Goal: Information Seeking & Learning: Stay updated

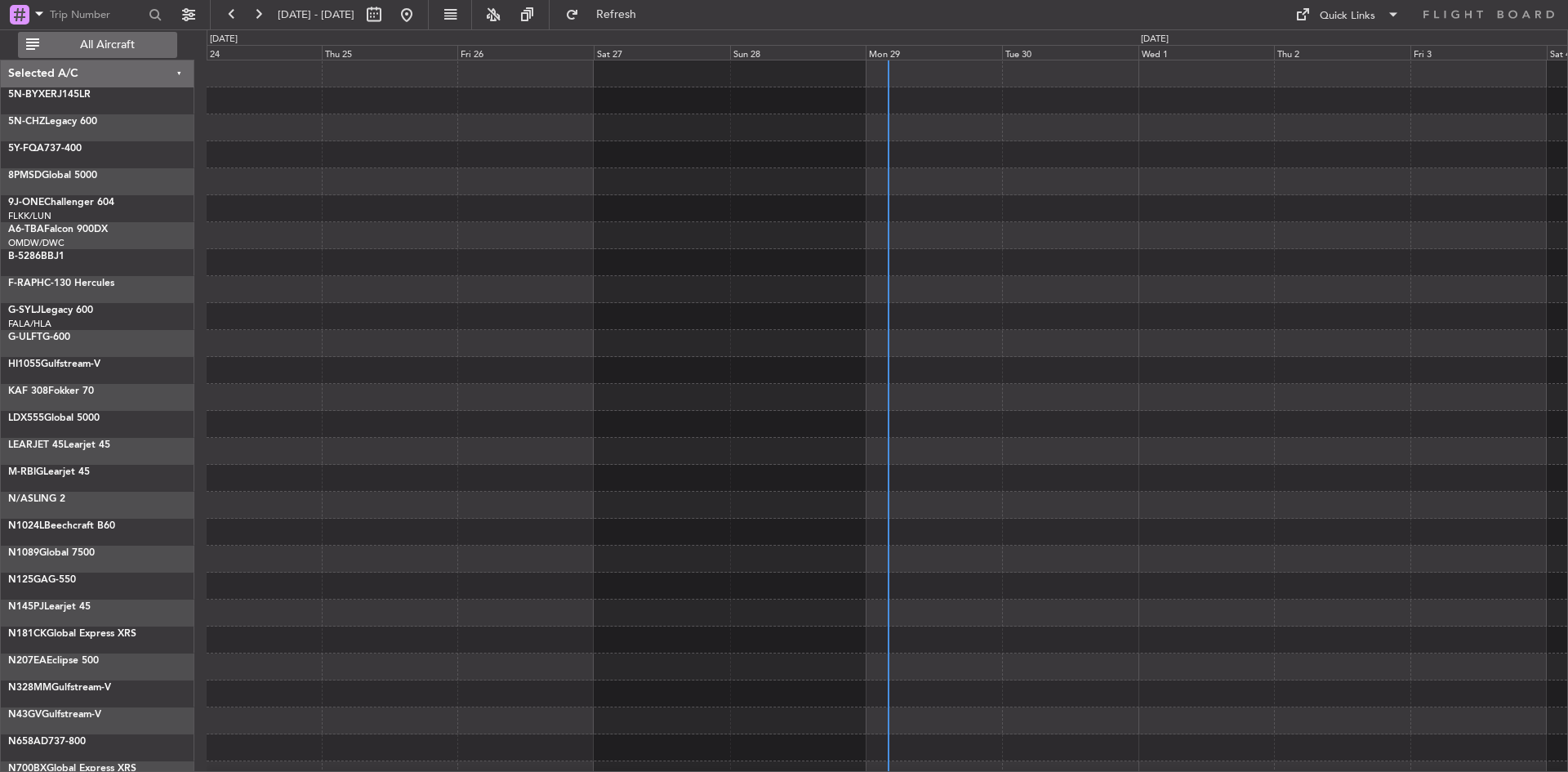
click at [103, 50] on span "All Aircraft" at bounding box center [107, 45] width 130 height 11
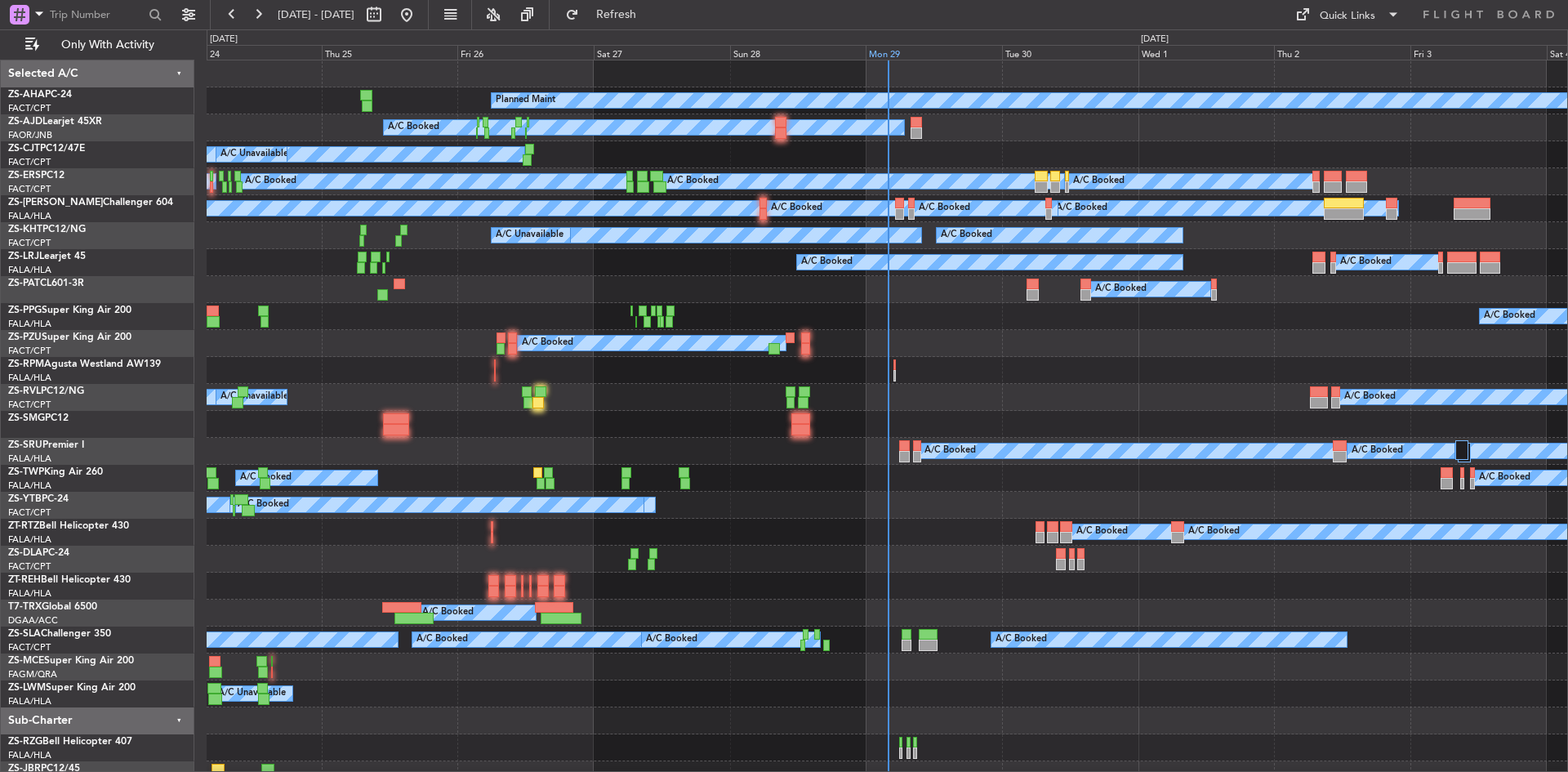
click at [884, 49] on div "Mon 29" at bounding box center [933, 52] width 136 height 15
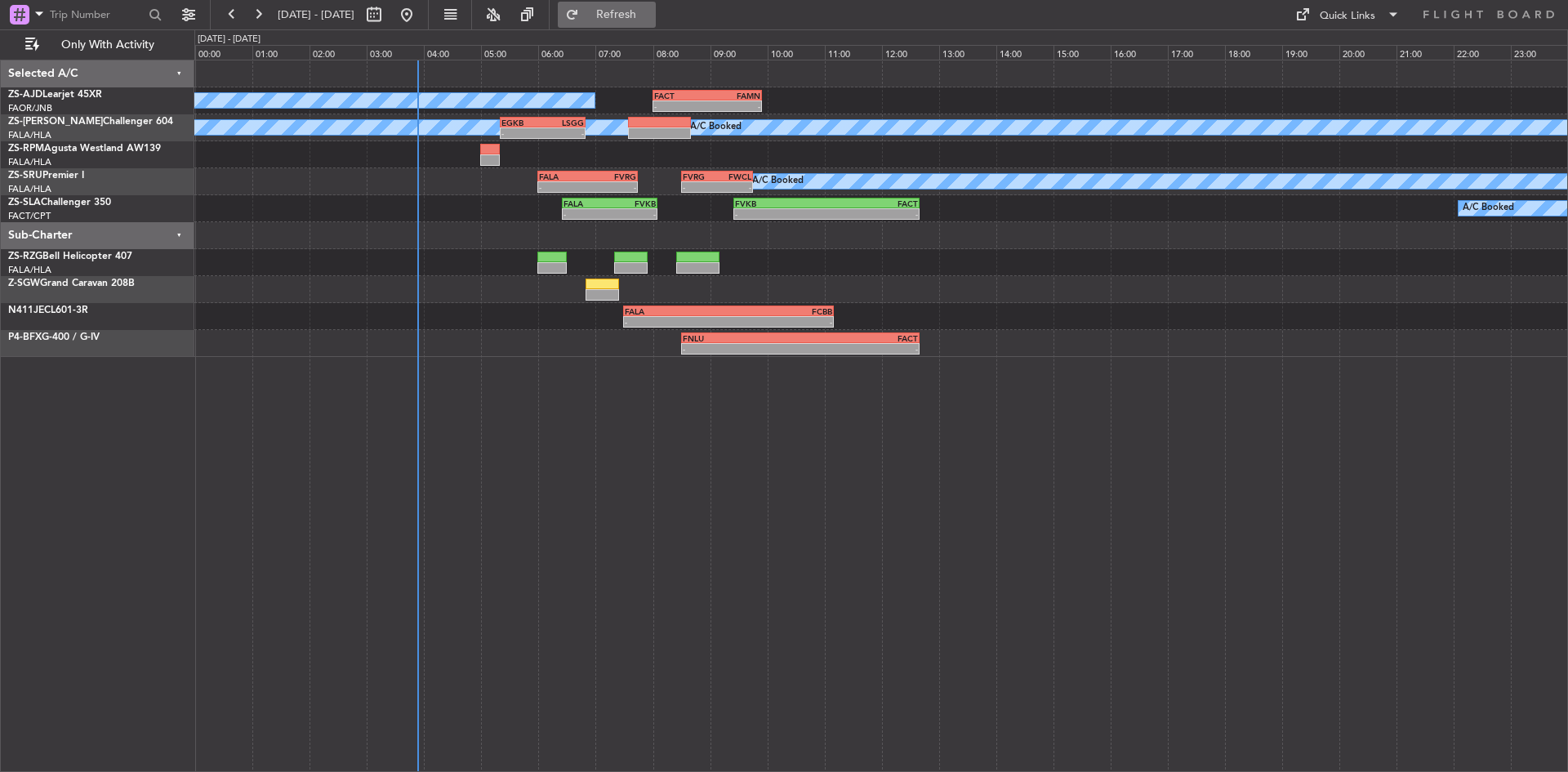
click at [622, 14] on button "Refresh" at bounding box center [606, 15] width 98 height 27
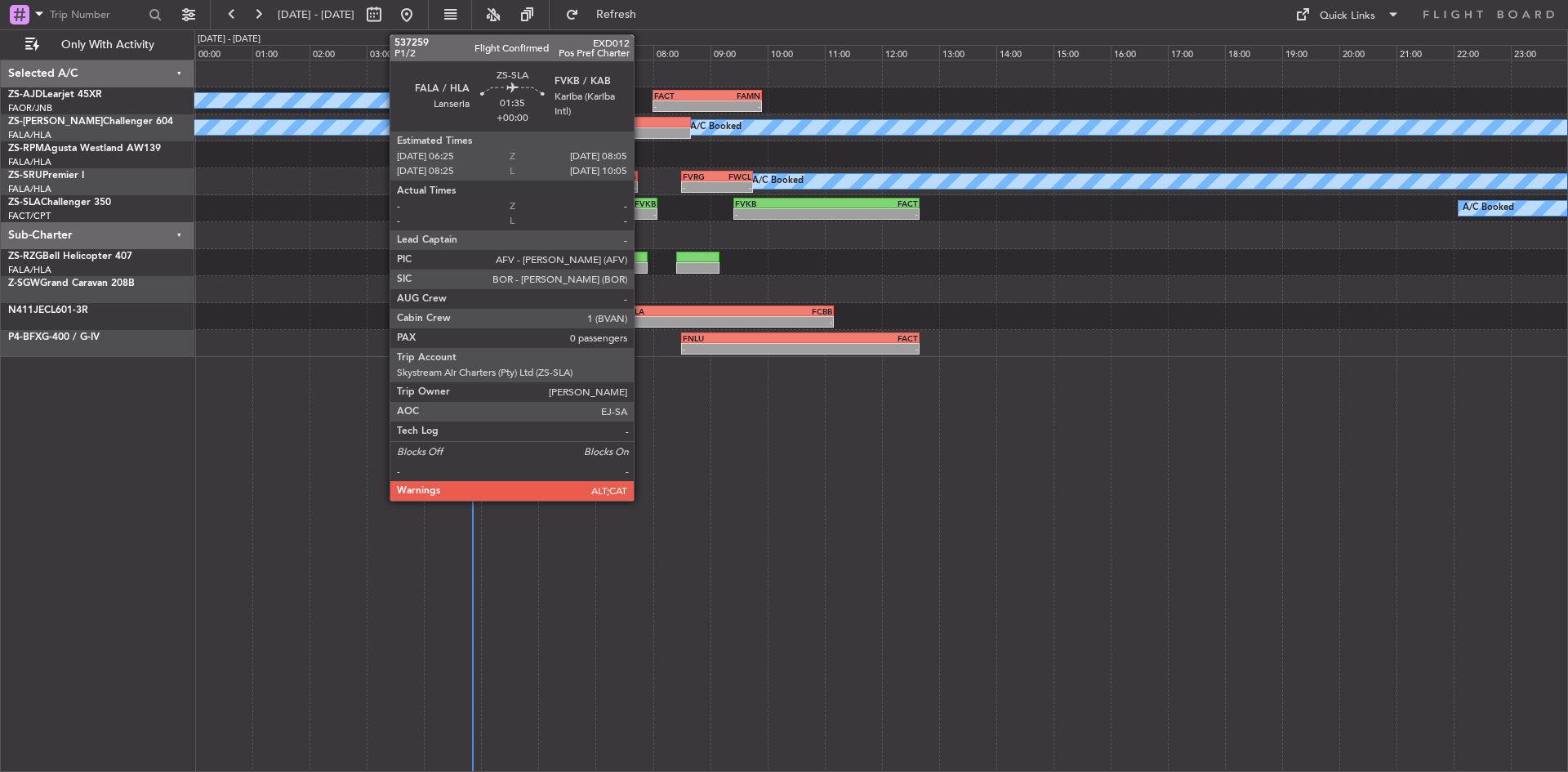
click at [641, 204] on div "FVKB" at bounding box center [632, 203] width 47 height 10
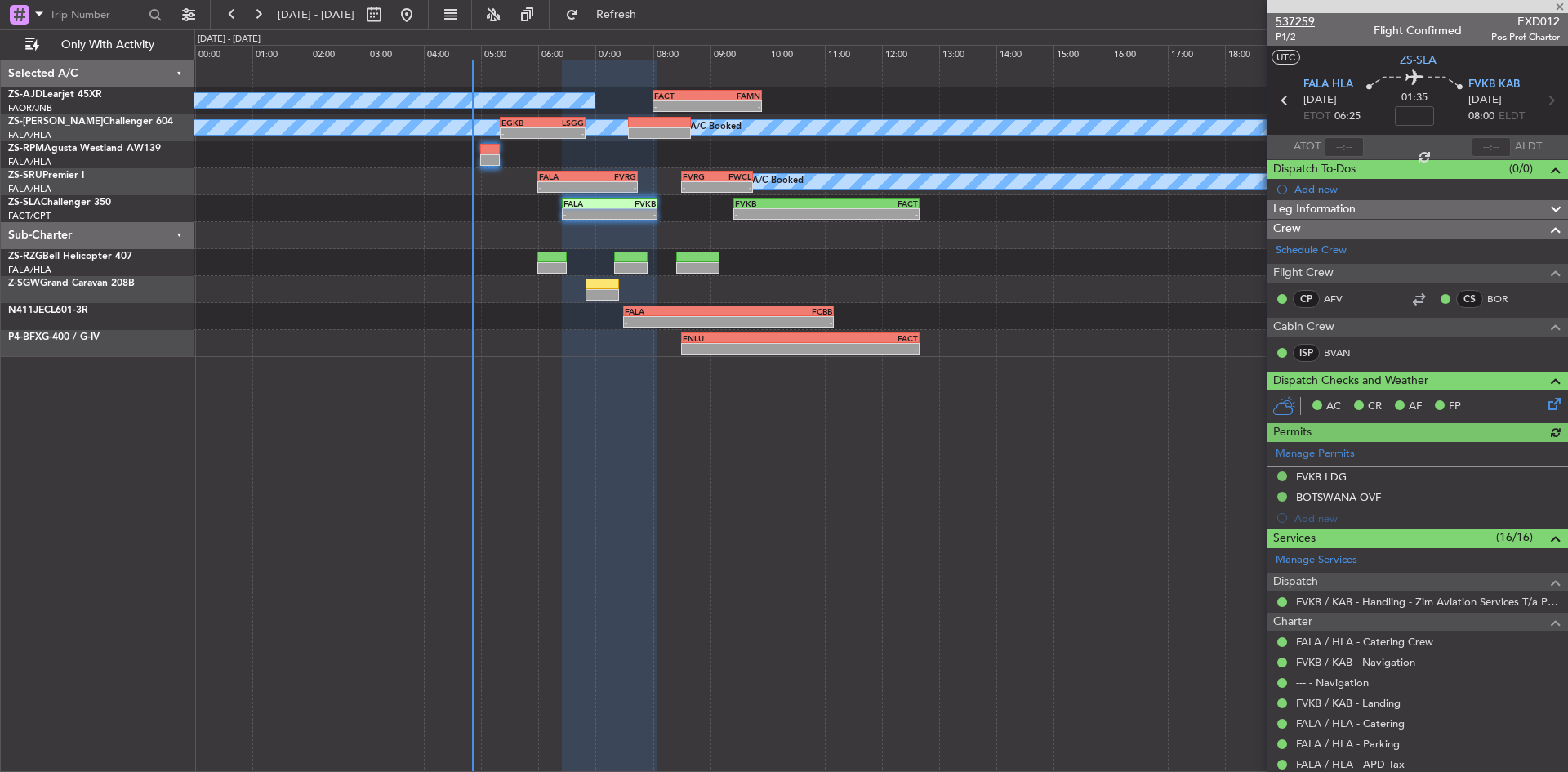
click at [1281, 15] on span "537259" at bounding box center [1295, 21] width 39 height 17
drag, startPoint x: 1559, startPoint y: 5, endPoint x: 1326, endPoint y: 62, distance: 239.9
click at [1559, 5] on span at bounding box center [1561, 7] width 16 height 15
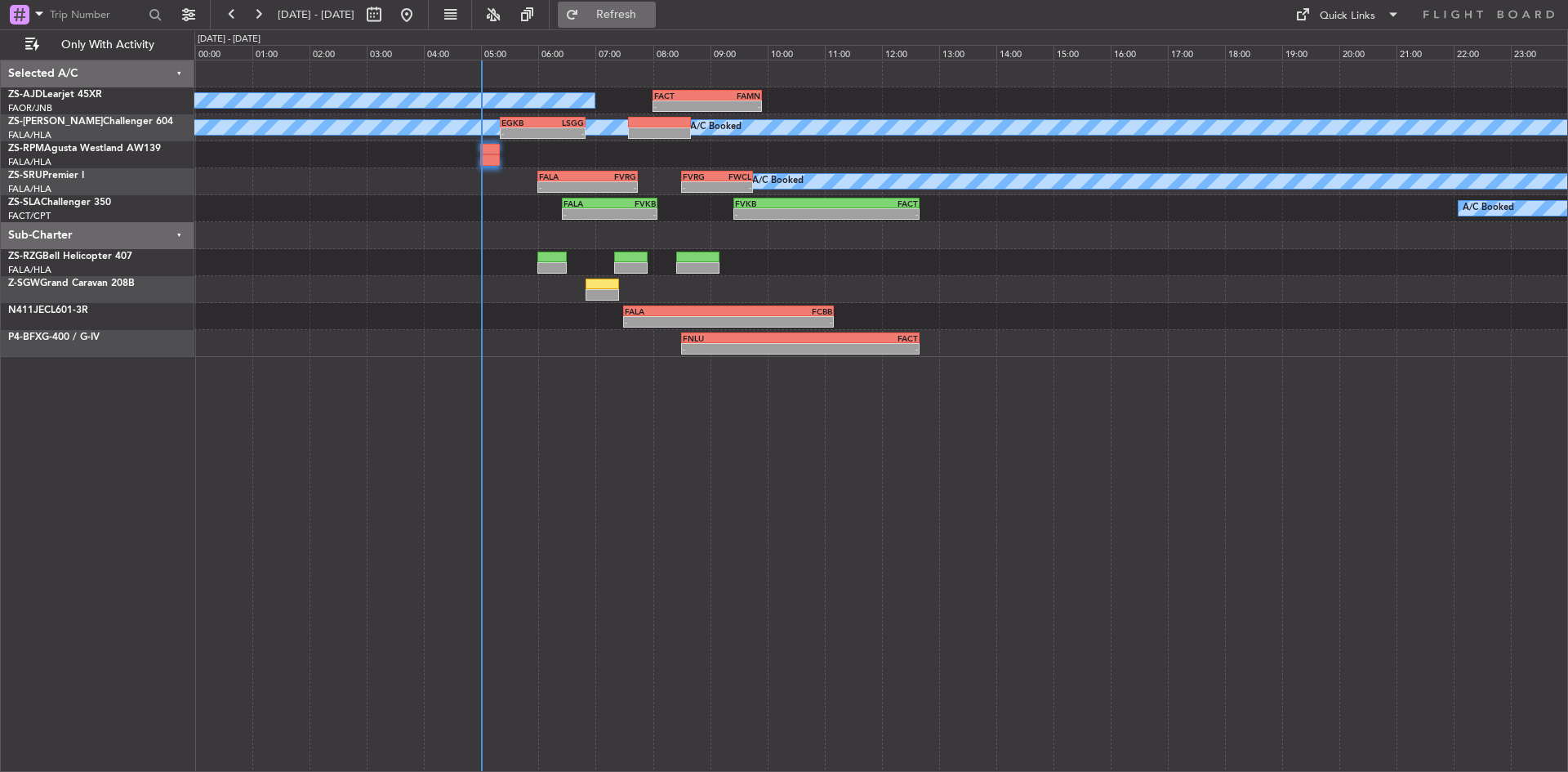
click at [656, 4] on button "Refresh" at bounding box center [606, 15] width 98 height 27
click at [619, 8] on button "Refresh" at bounding box center [606, 15] width 98 height 27
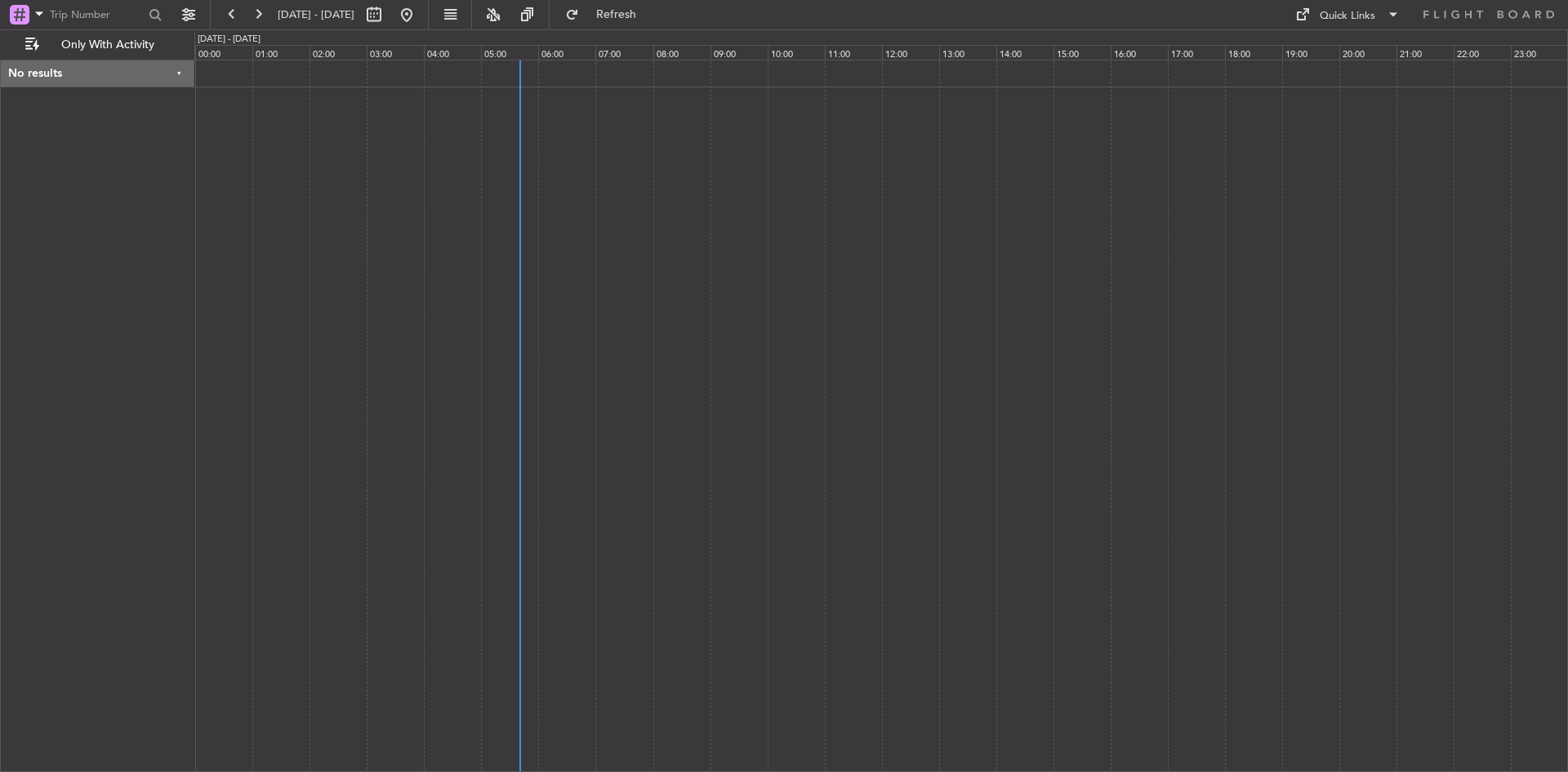
drag, startPoint x: 139, startPoint y: 39, endPoint x: 388, endPoint y: 90, distance: 254.2
click at [139, 40] on span "Only With Activity" at bounding box center [107, 45] width 130 height 11
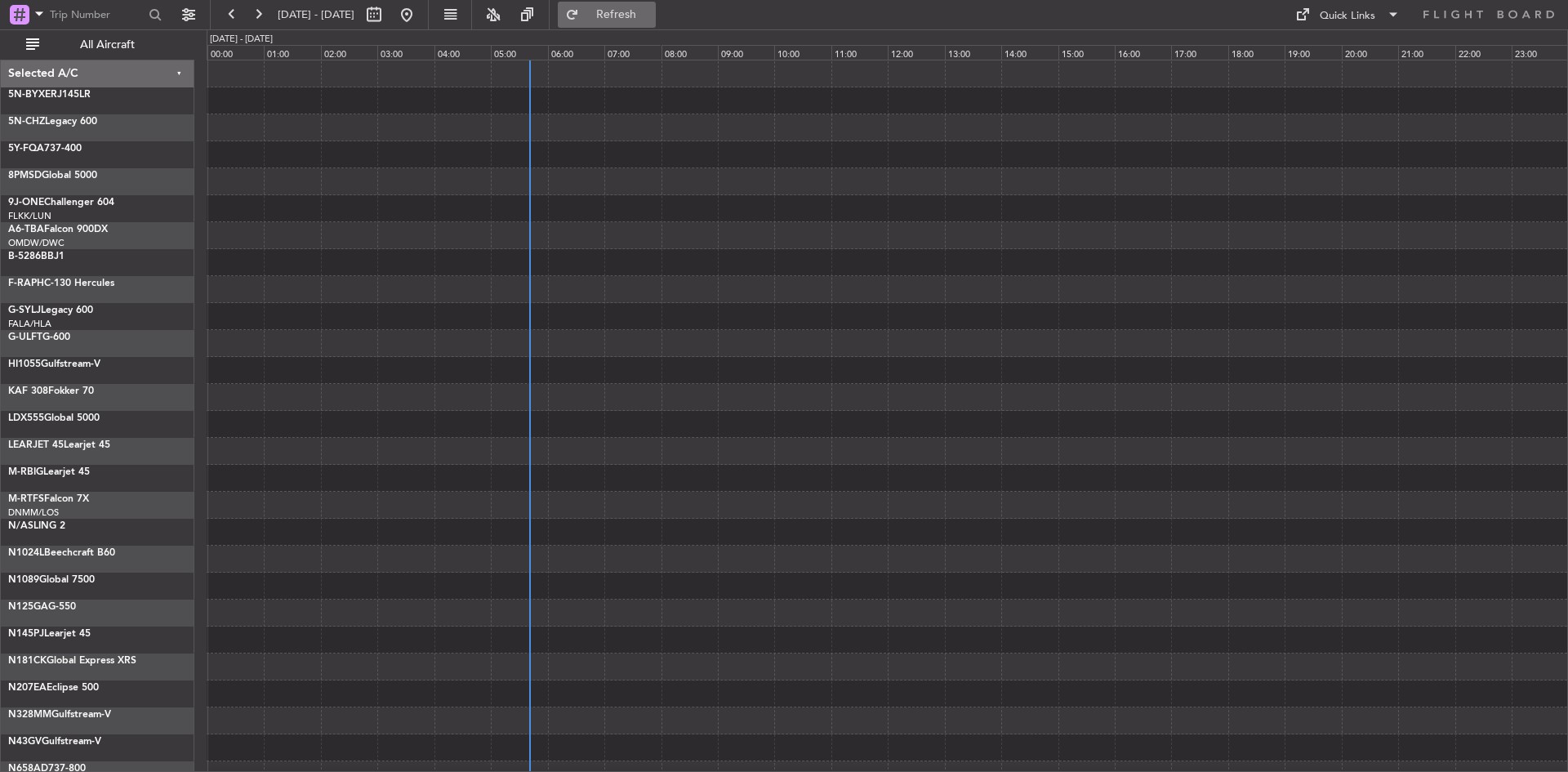
click at [656, 25] on button "Refresh" at bounding box center [606, 15] width 98 height 27
click at [122, 48] on span "All Aircraft" at bounding box center [107, 45] width 130 height 11
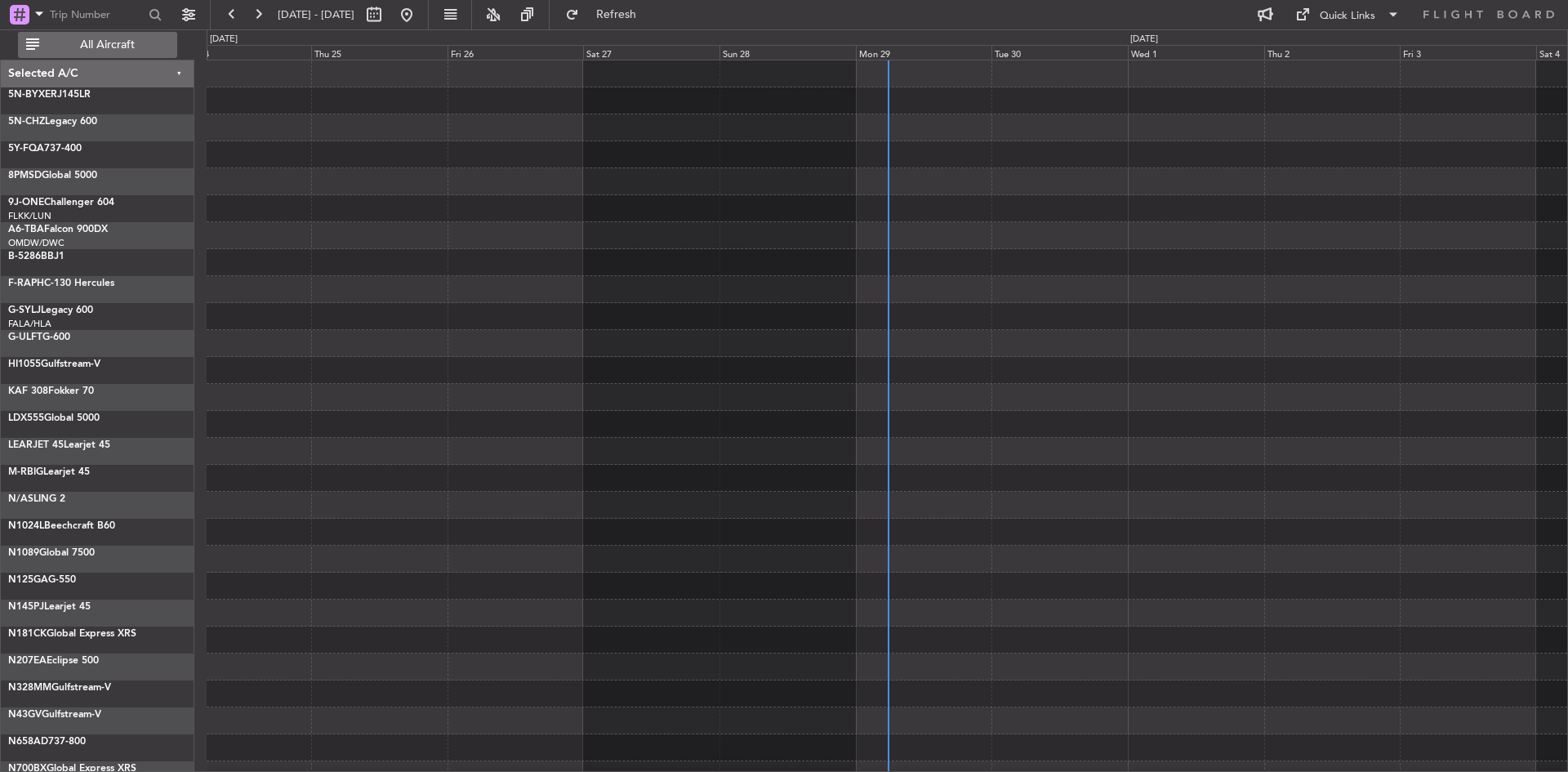
click at [122, 45] on span "All Aircraft" at bounding box center [107, 45] width 130 height 11
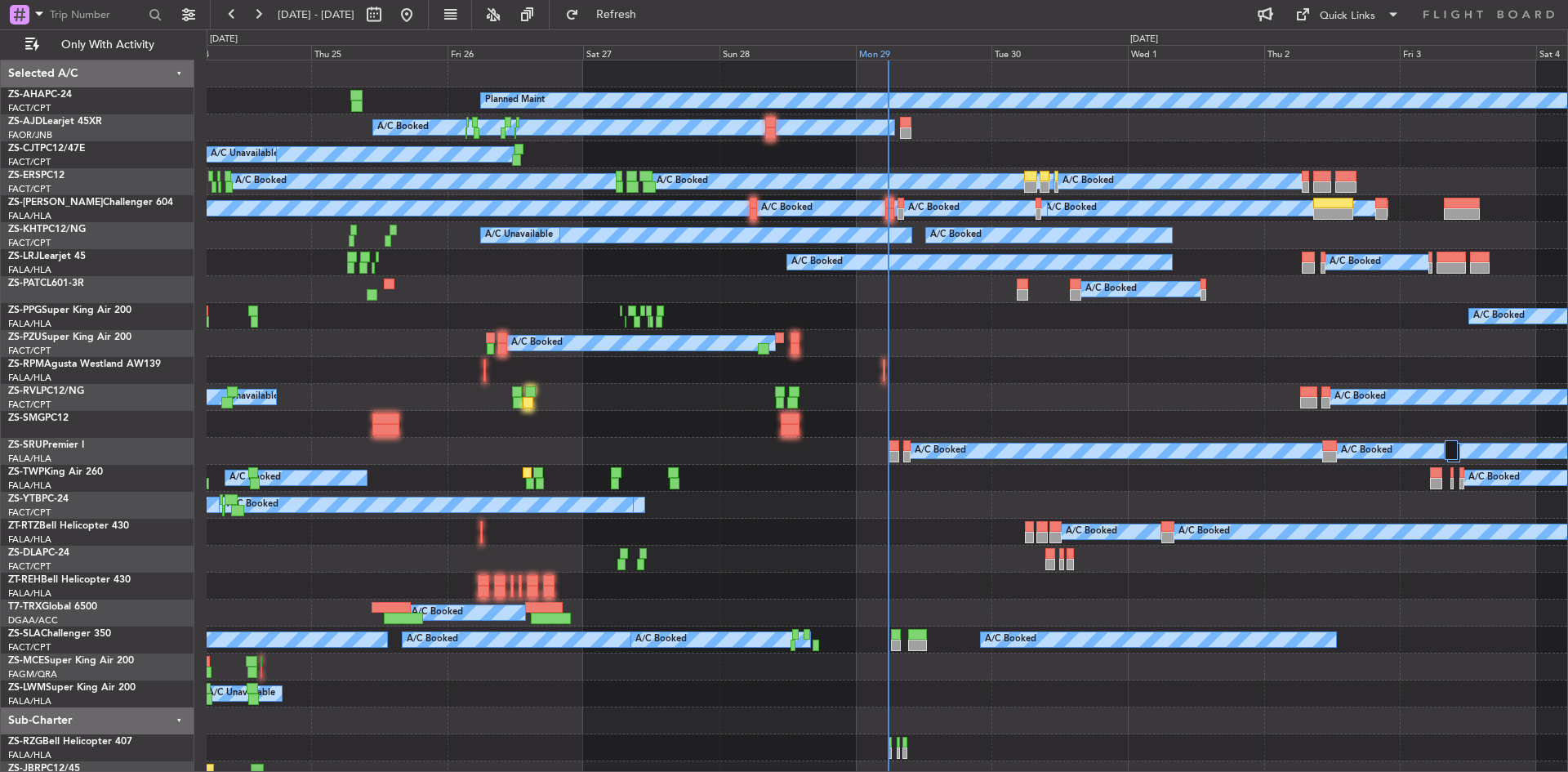
click at [887, 52] on div "Mon 29" at bounding box center [924, 52] width 136 height 15
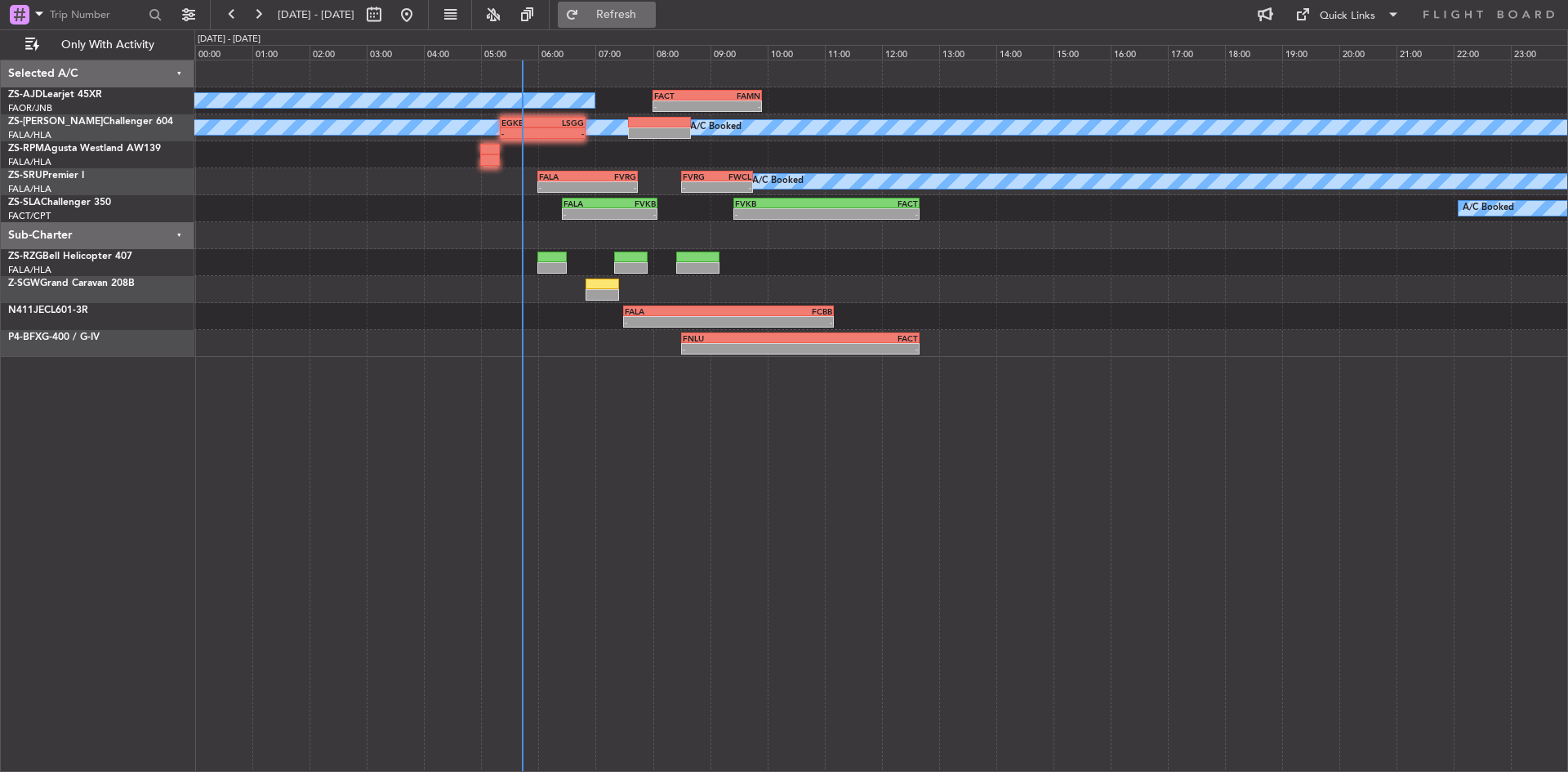
click at [651, 13] on span "Refresh" at bounding box center [616, 15] width 69 height 11
click at [637, 5] on button "Refresh" at bounding box center [606, 15] width 98 height 27
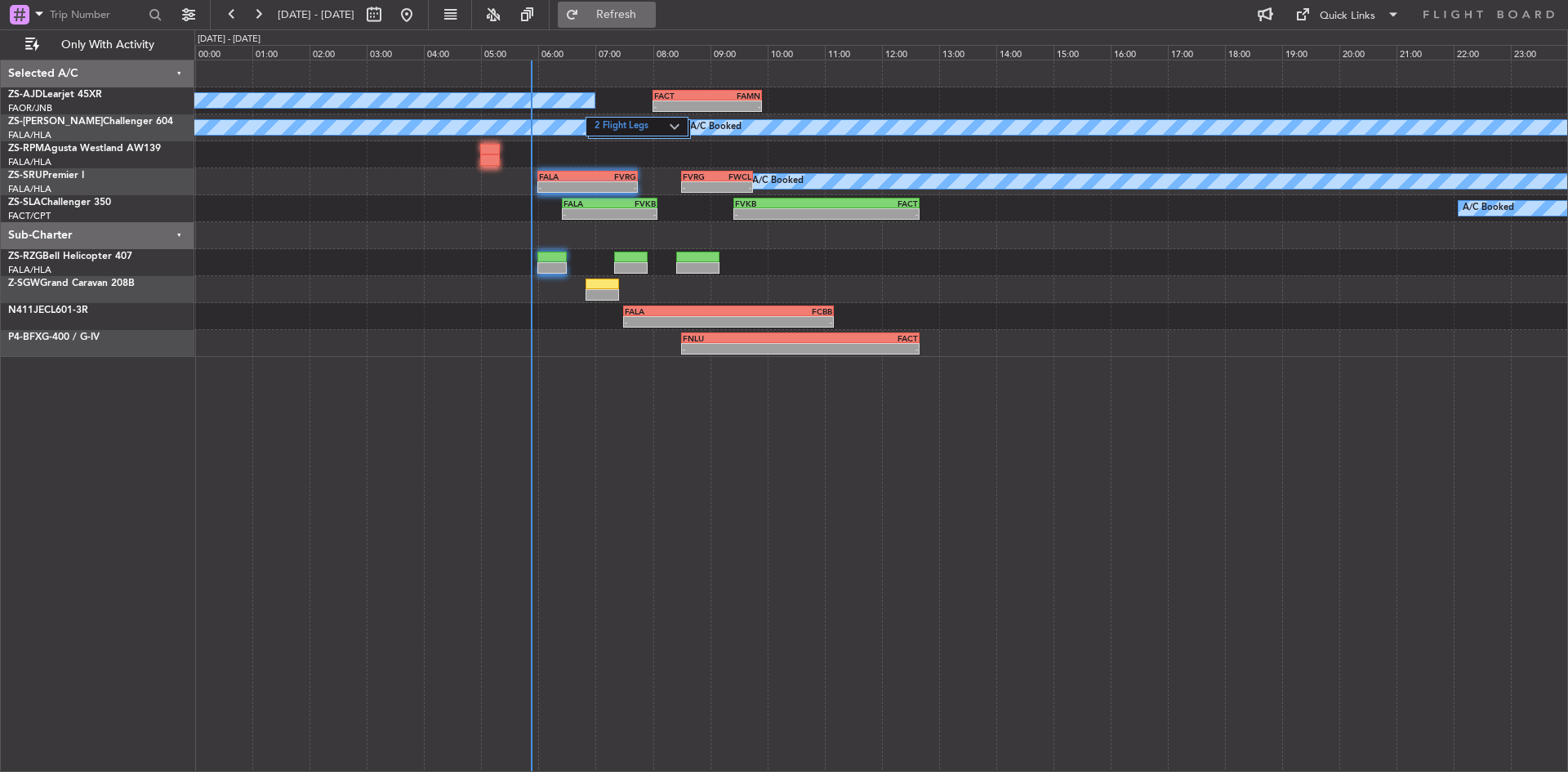
click at [656, 20] on button "Refresh" at bounding box center [606, 15] width 98 height 27
click at [256, 15] on button at bounding box center [258, 15] width 27 height 27
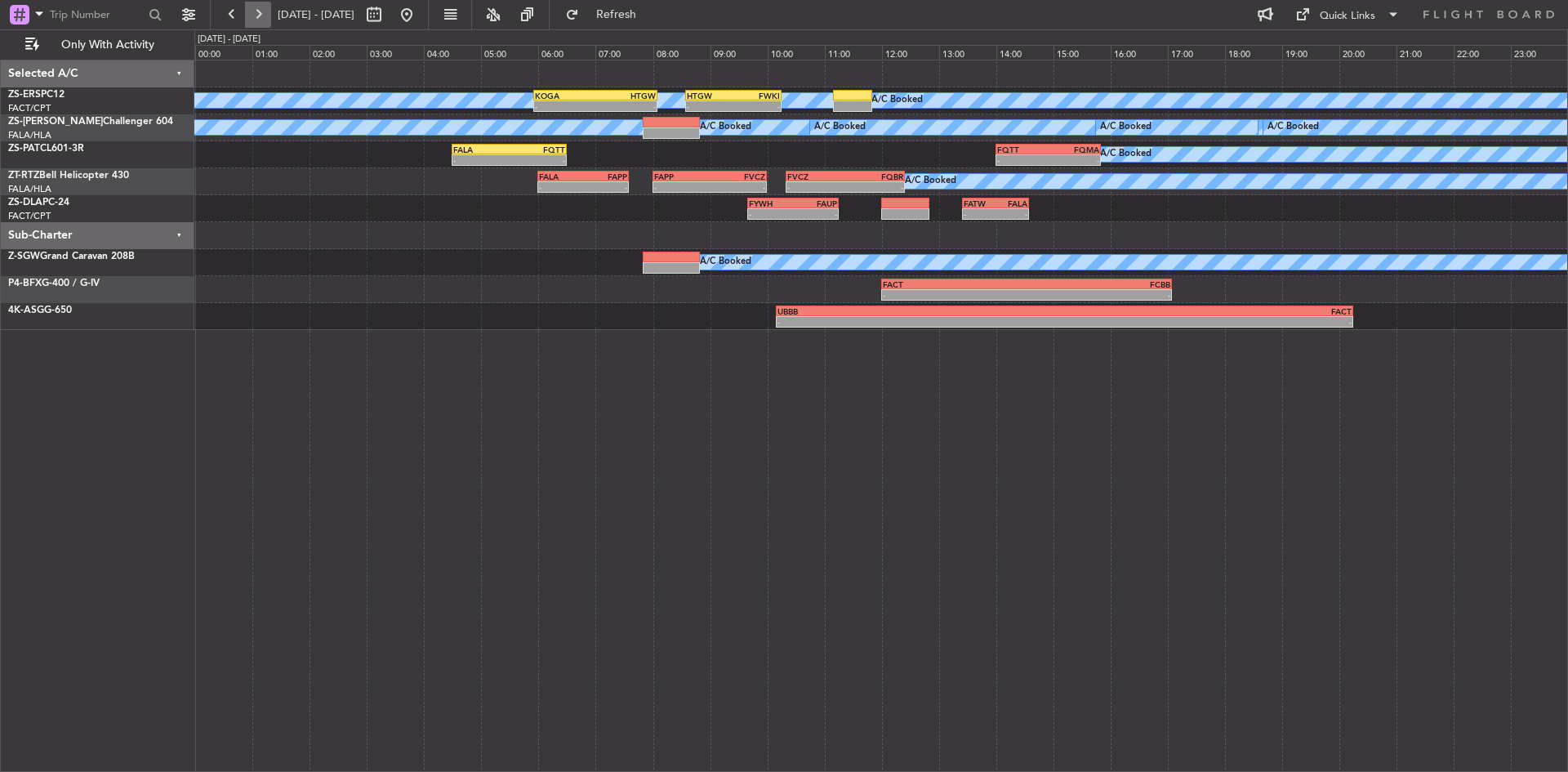
click at [257, 13] on button at bounding box center [258, 15] width 27 height 27
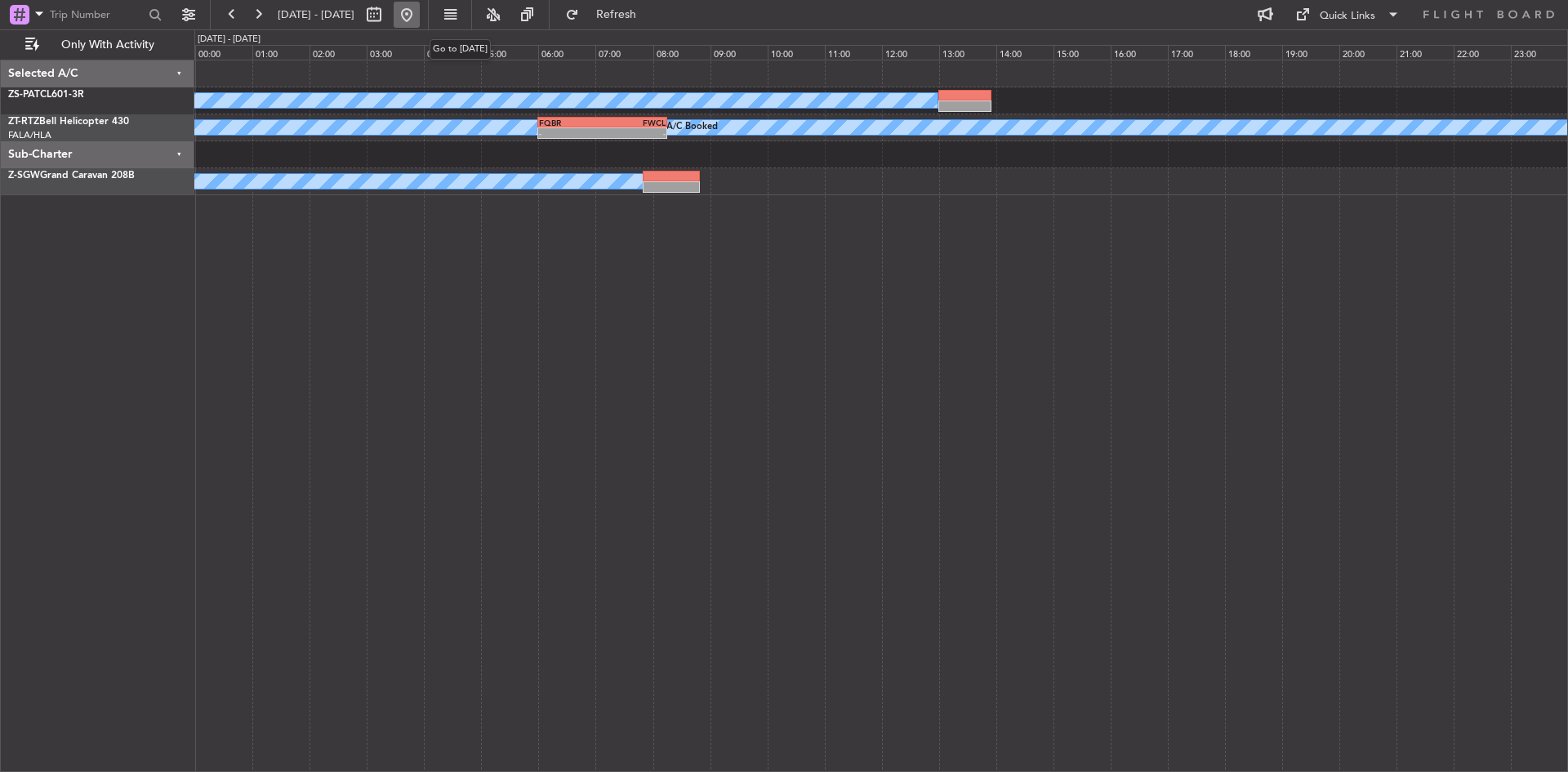
click at [419, 15] on button at bounding box center [407, 15] width 27 height 27
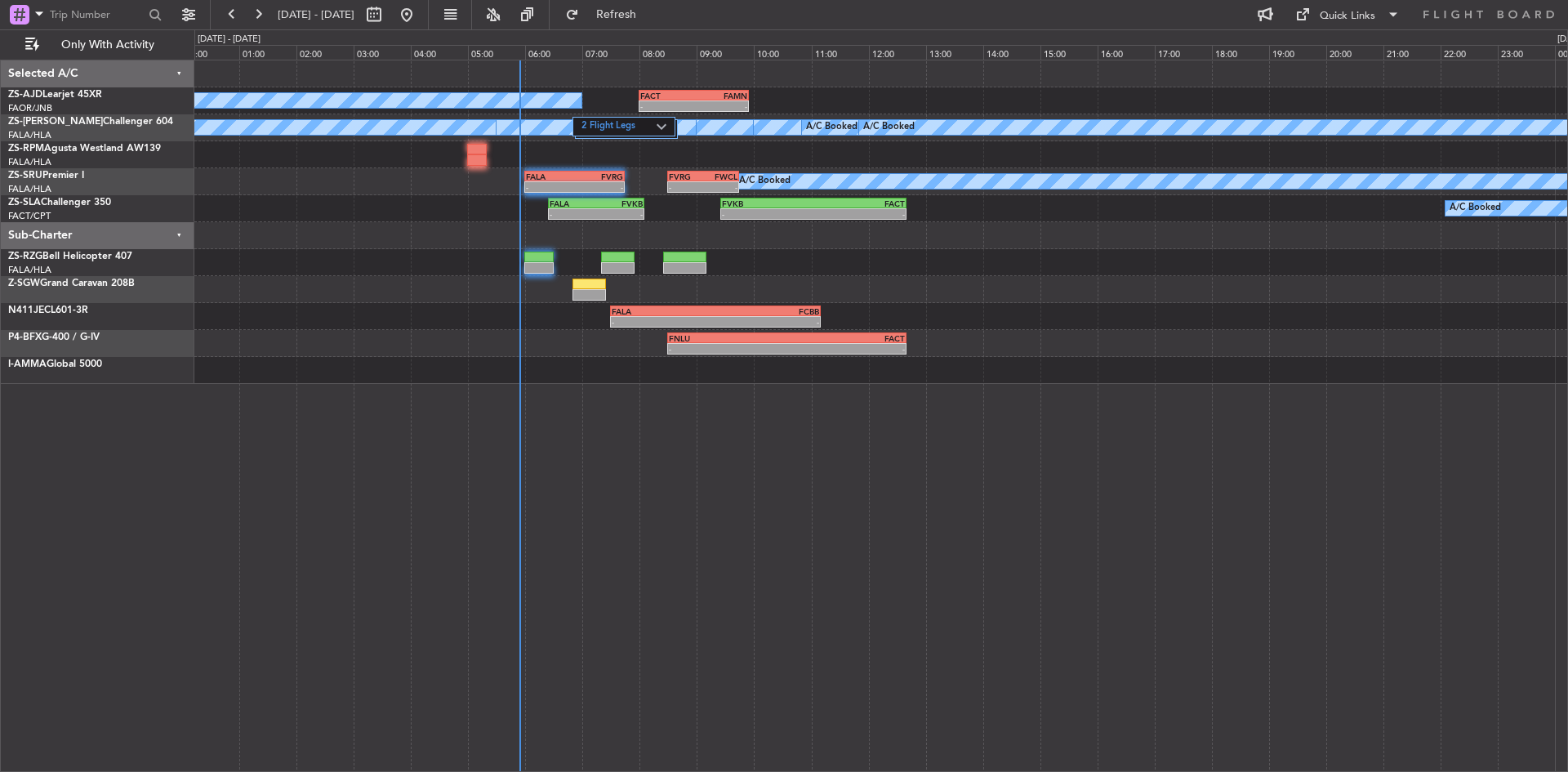
click at [420, 256] on div "- - FACT 08:00 Z FAMN 09:55 Z A/C Booked A/C Booked A/C Booked A/C Booked A/C B…" at bounding box center [880, 222] width 1373 height 323
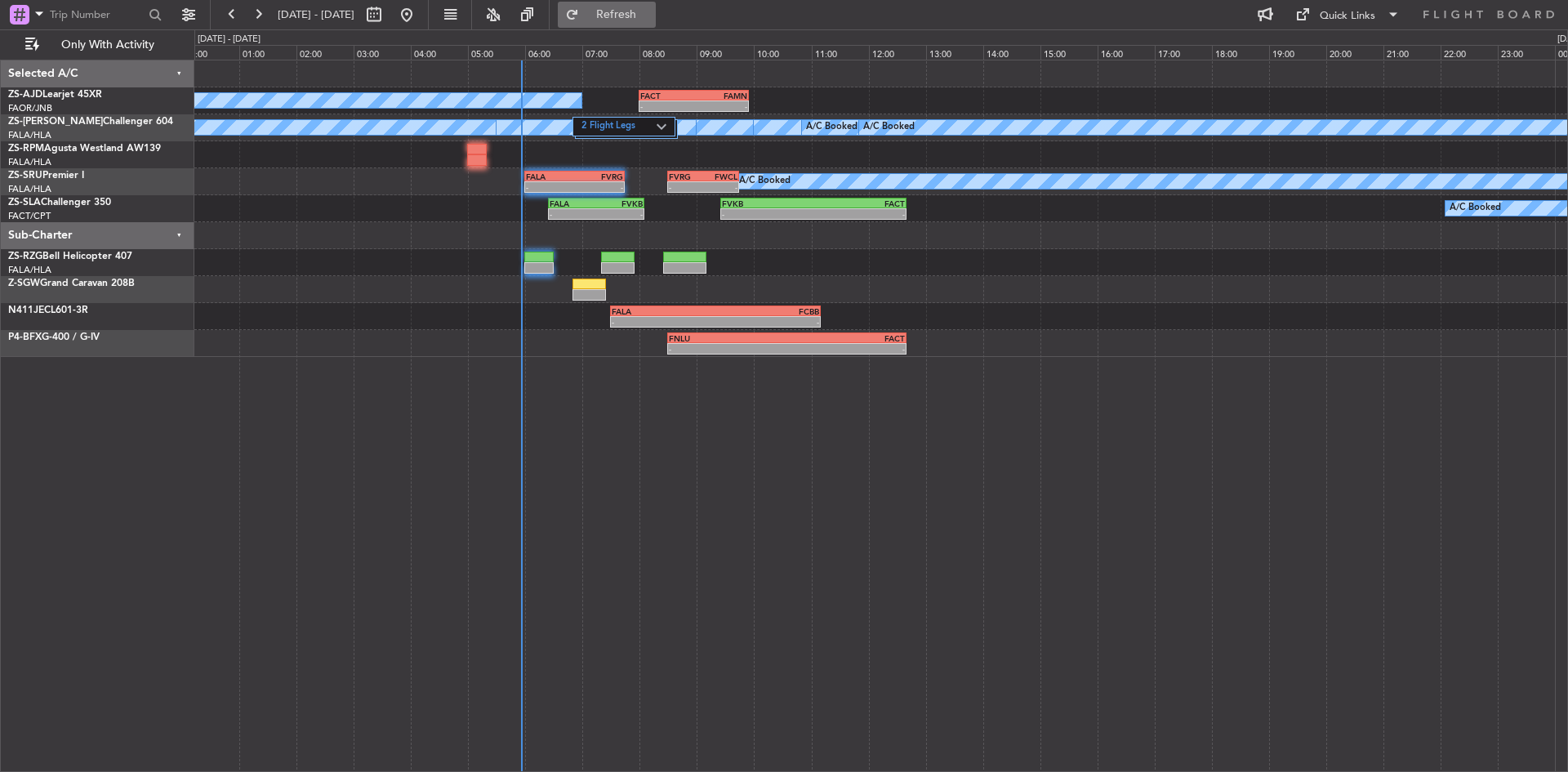
click at [651, 19] on span "Refresh" at bounding box center [616, 15] width 69 height 11
click at [279, 25] on div "[DATE] - [DATE]" at bounding box center [319, 15] width 201 height 27
click at [245, 19] on button at bounding box center [258, 15] width 27 height 27
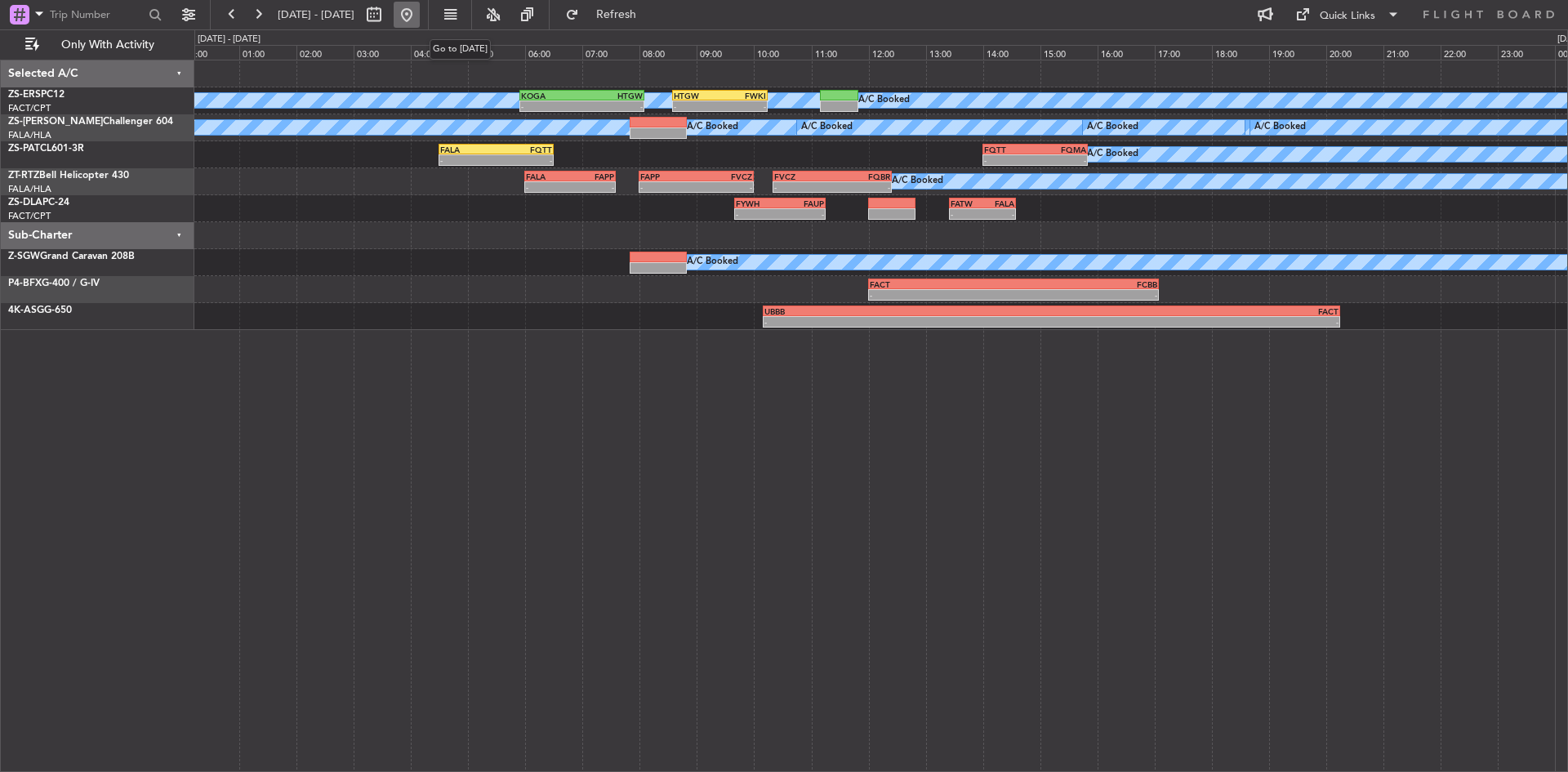
click at [419, 20] on button at bounding box center [407, 15] width 27 height 27
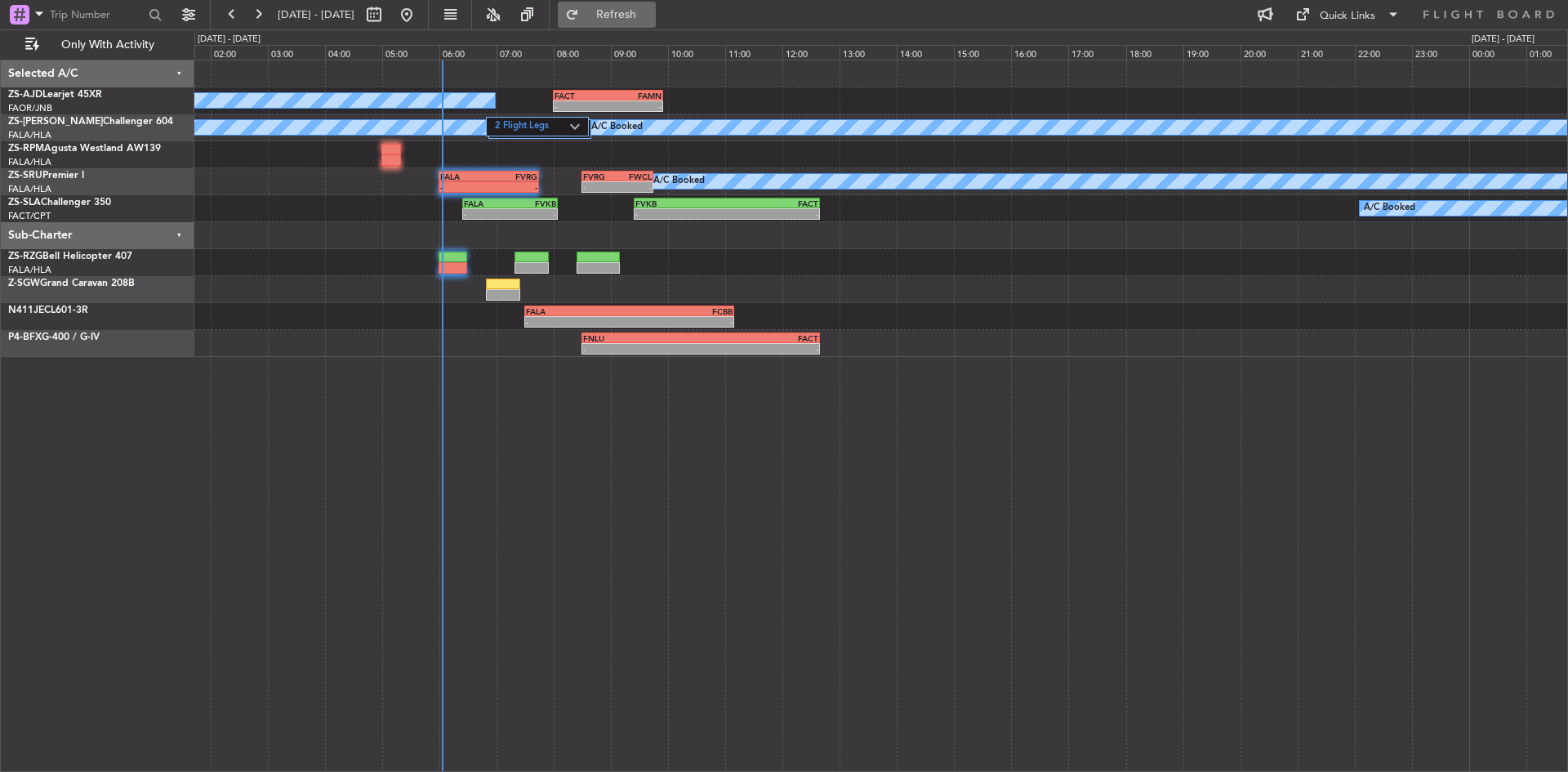
click at [651, 16] on span "Refresh" at bounding box center [616, 15] width 69 height 11
